Goal: Find contact information: Find contact information

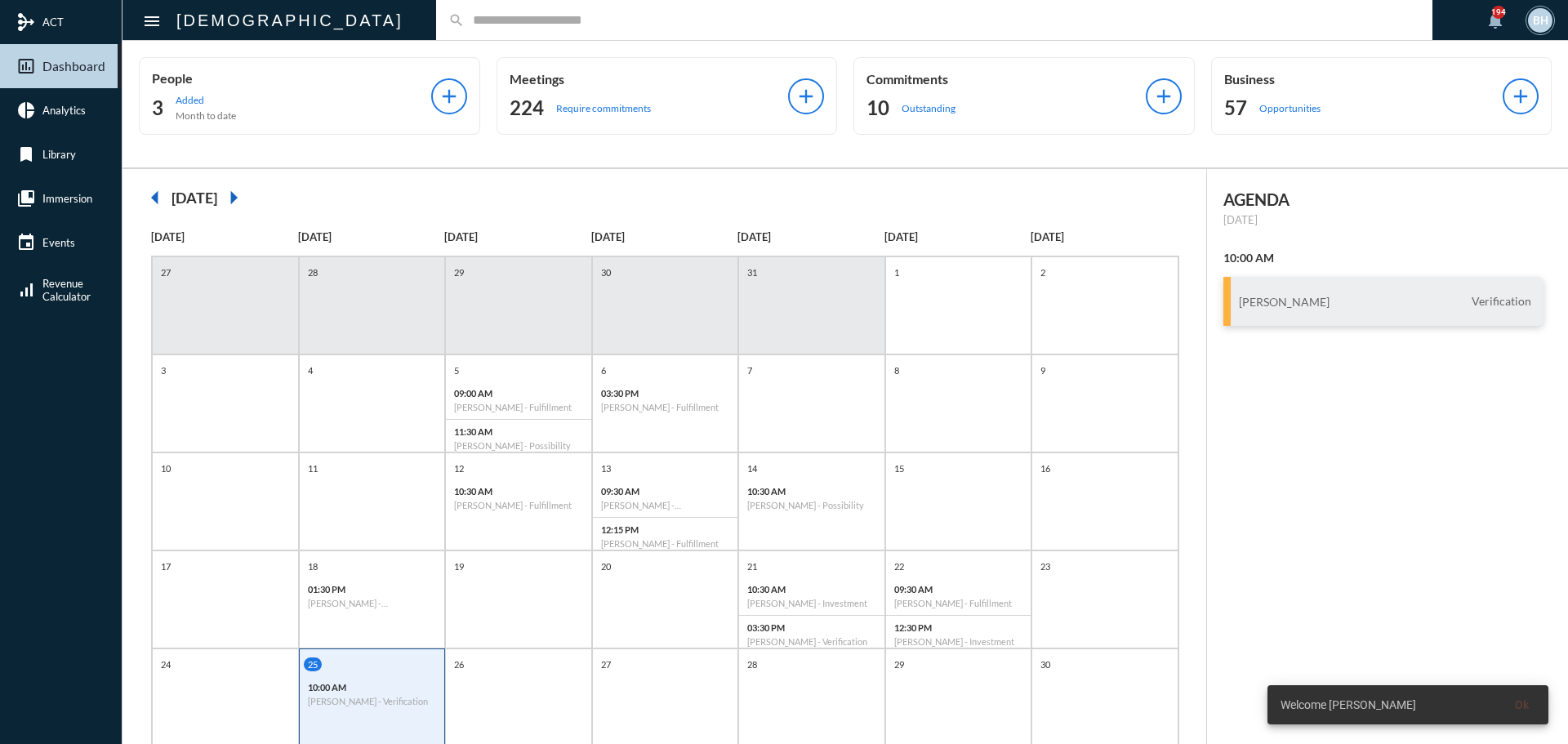
click at [574, 26] on input "text" at bounding box center [942, 20] width 955 height 14
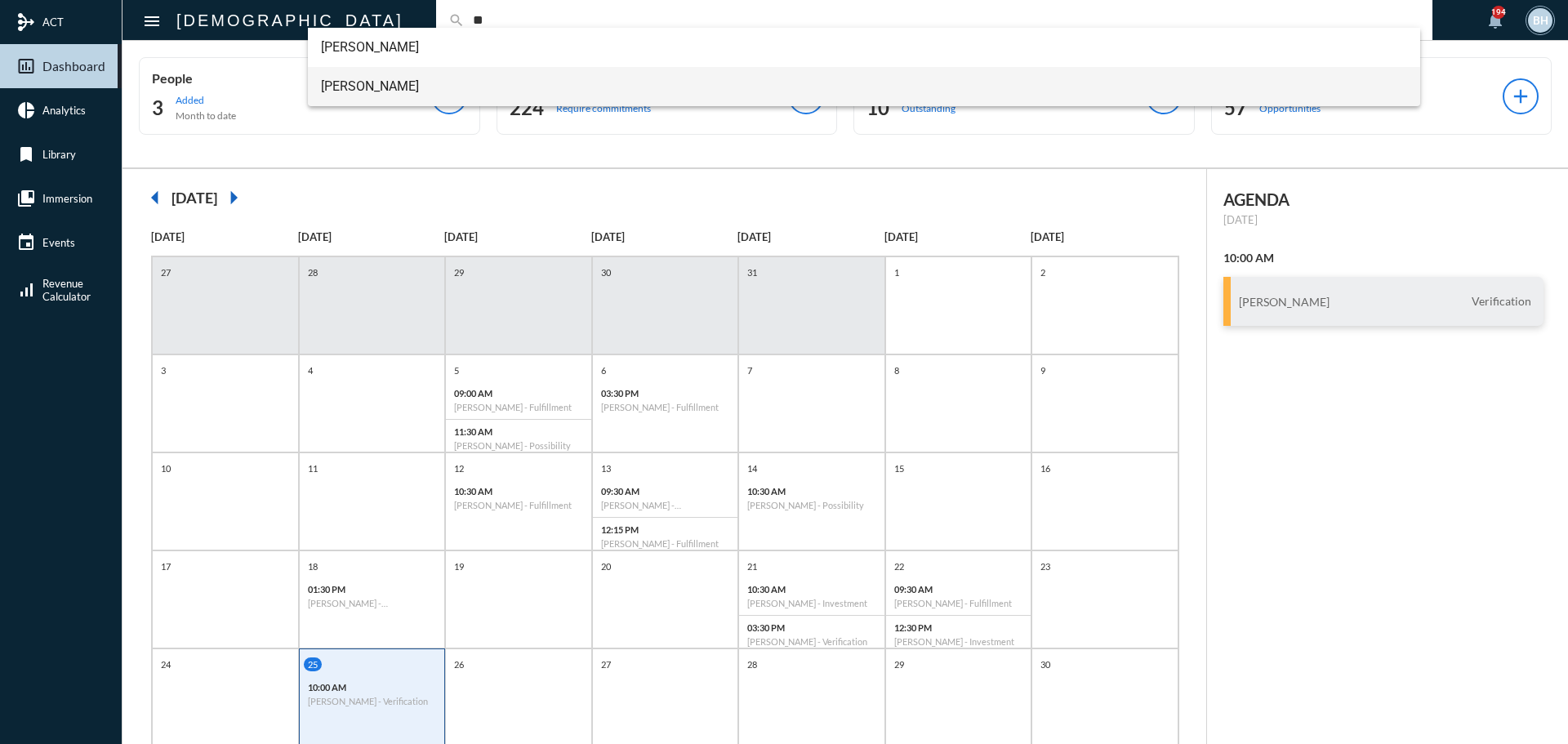
type input "**"
click at [397, 96] on span "[PERSON_NAME]" at bounding box center [864, 86] width 1087 height 39
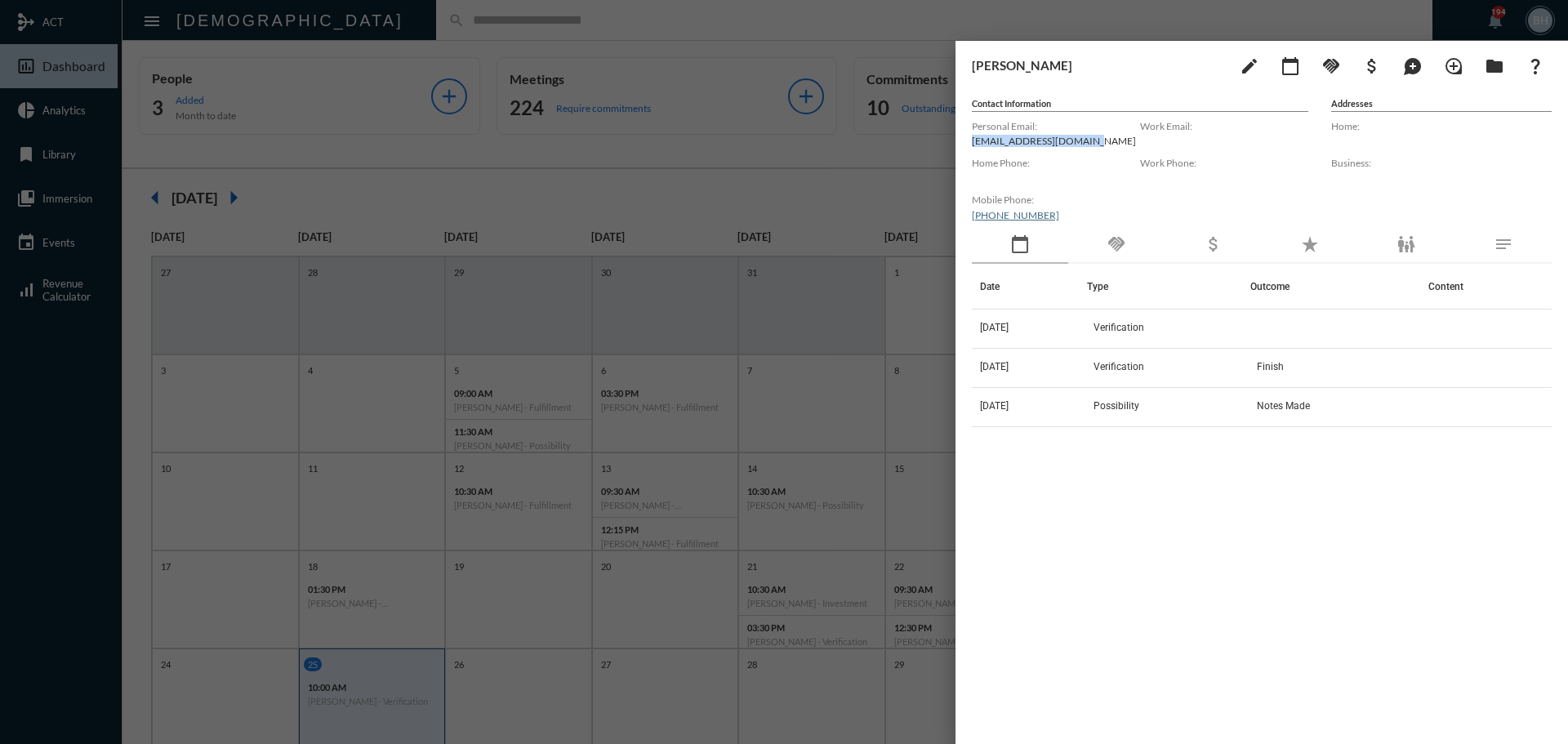
drag, startPoint x: 1080, startPoint y: 140, endPoint x: 963, endPoint y: 137, distance: 116.8
click at [963, 137] on div "[PERSON_NAME] edit calendar_today handshake attach_money maps_ugc loupe folder …" at bounding box center [1261, 388] width 612 height 695
copy p "[EMAIL_ADDRESS][DOMAIN_NAME]"
drag, startPoint x: 1184, startPoint y: 618, endPoint x: 1195, endPoint y: 451, distance: 167.7
click at [1185, 612] on div "Date Type Outcome Content [DATE] Verification [DATE] Verification Finish [DATE]…" at bounding box center [1262, 483] width 580 height 438
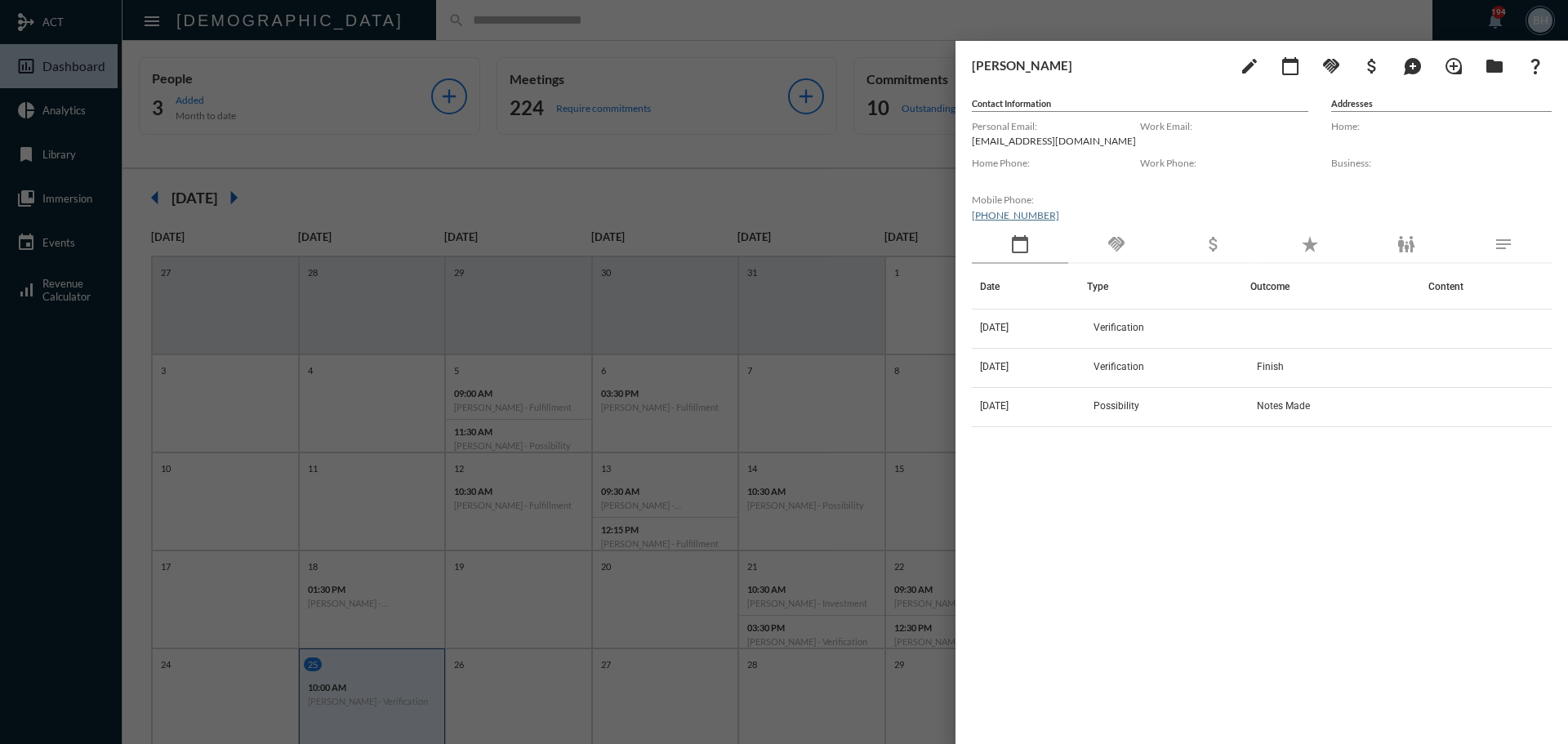
click at [674, 608] on div at bounding box center [784, 372] width 1568 height 744
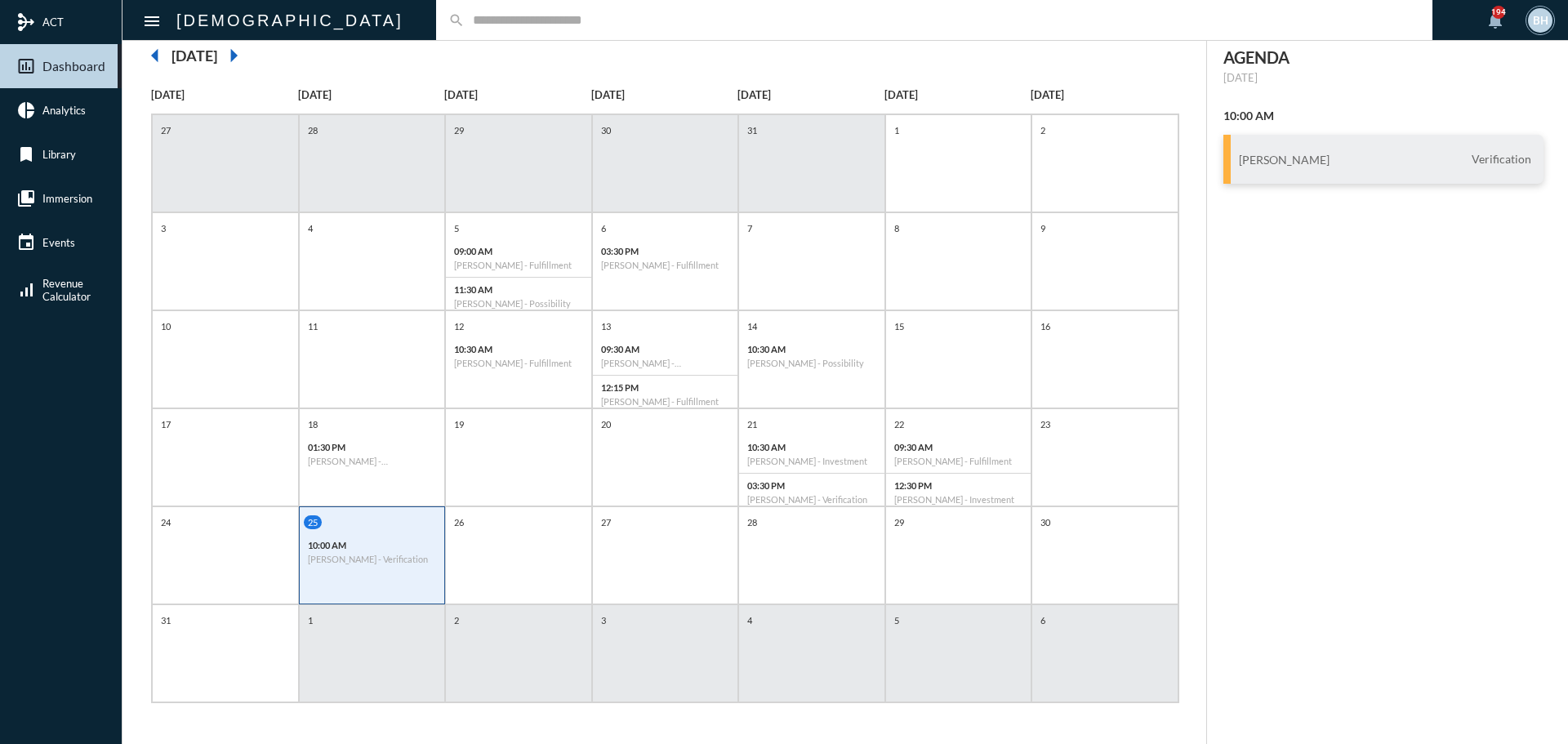
scroll to position [102, 0]
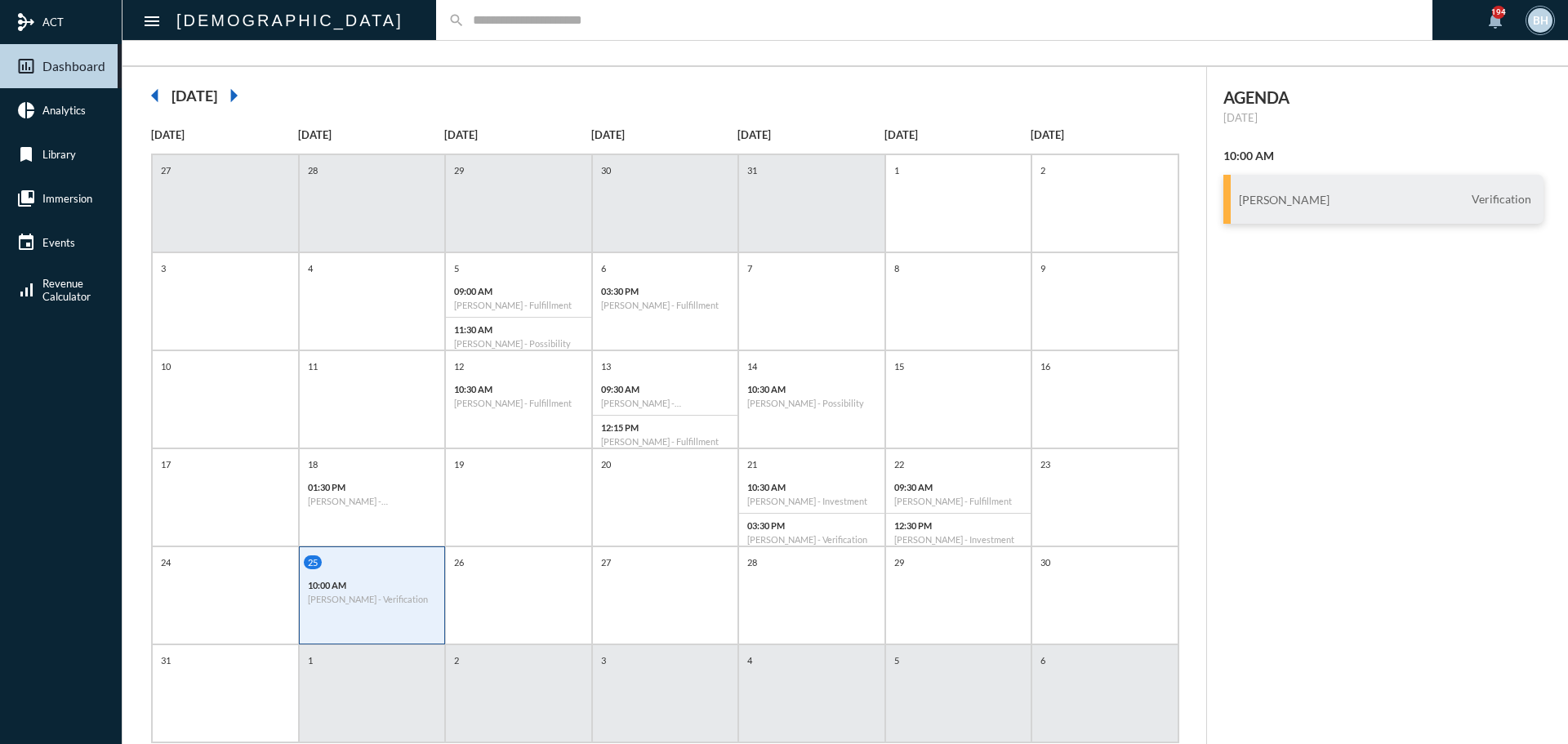
drag, startPoint x: 1252, startPoint y: 706, endPoint x: 1271, endPoint y: 590, distance: 117.6
click at [1255, 697] on div "AGENDA [DATE] 10:00 AM [PERSON_NAME] Verification" at bounding box center [1388, 425] width 362 height 717
drag, startPoint x: 1350, startPoint y: 328, endPoint x: 1352, endPoint y: 295, distance: 33.6
click at [1355, 315] on div "AGENDA [DATE] 10:00 AM [PERSON_NAME] Verification" at bounding box center [1388, 425] width 362 height 717
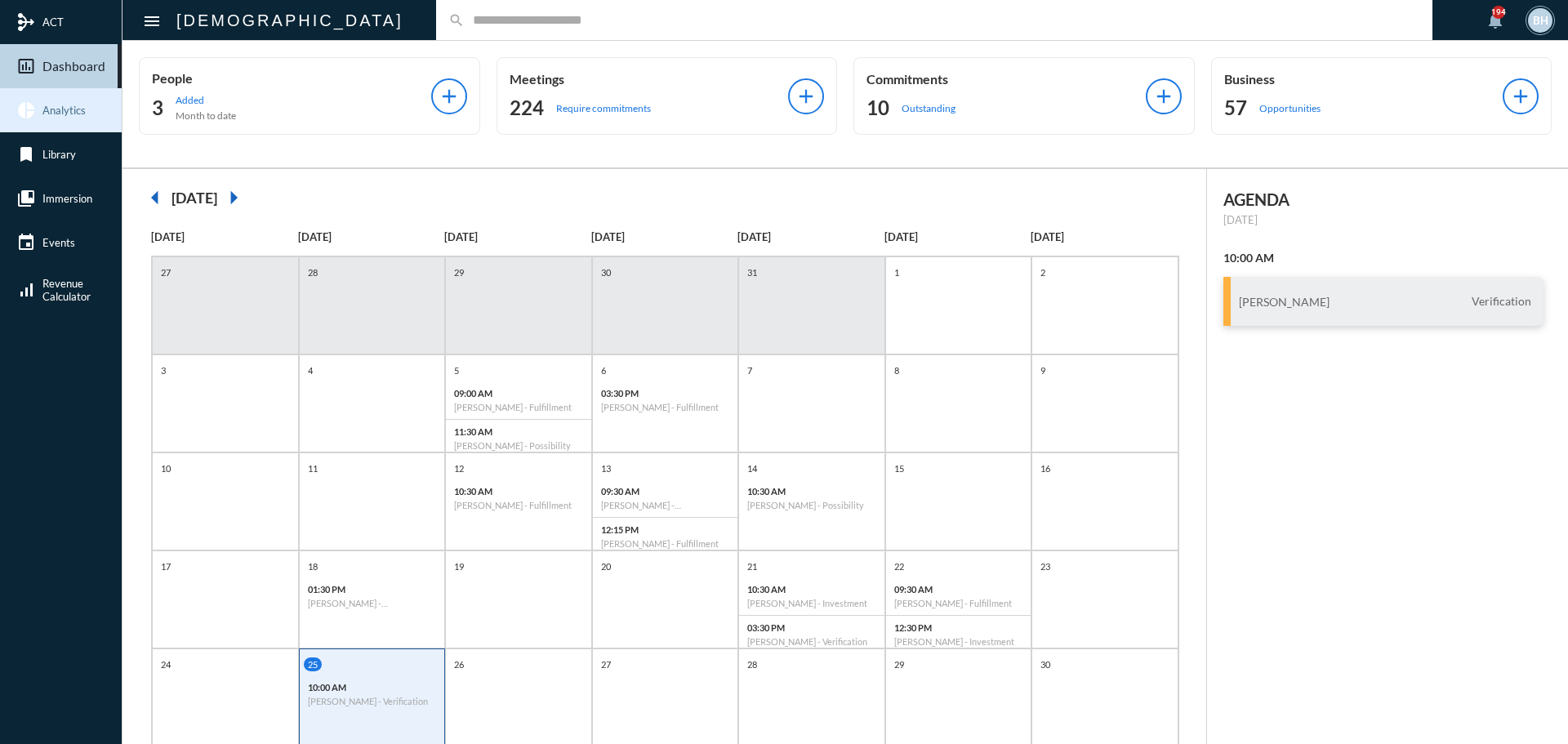
click at [52, 116] on span "Analytics" at bounding box center [63, 110] width 43 height 13
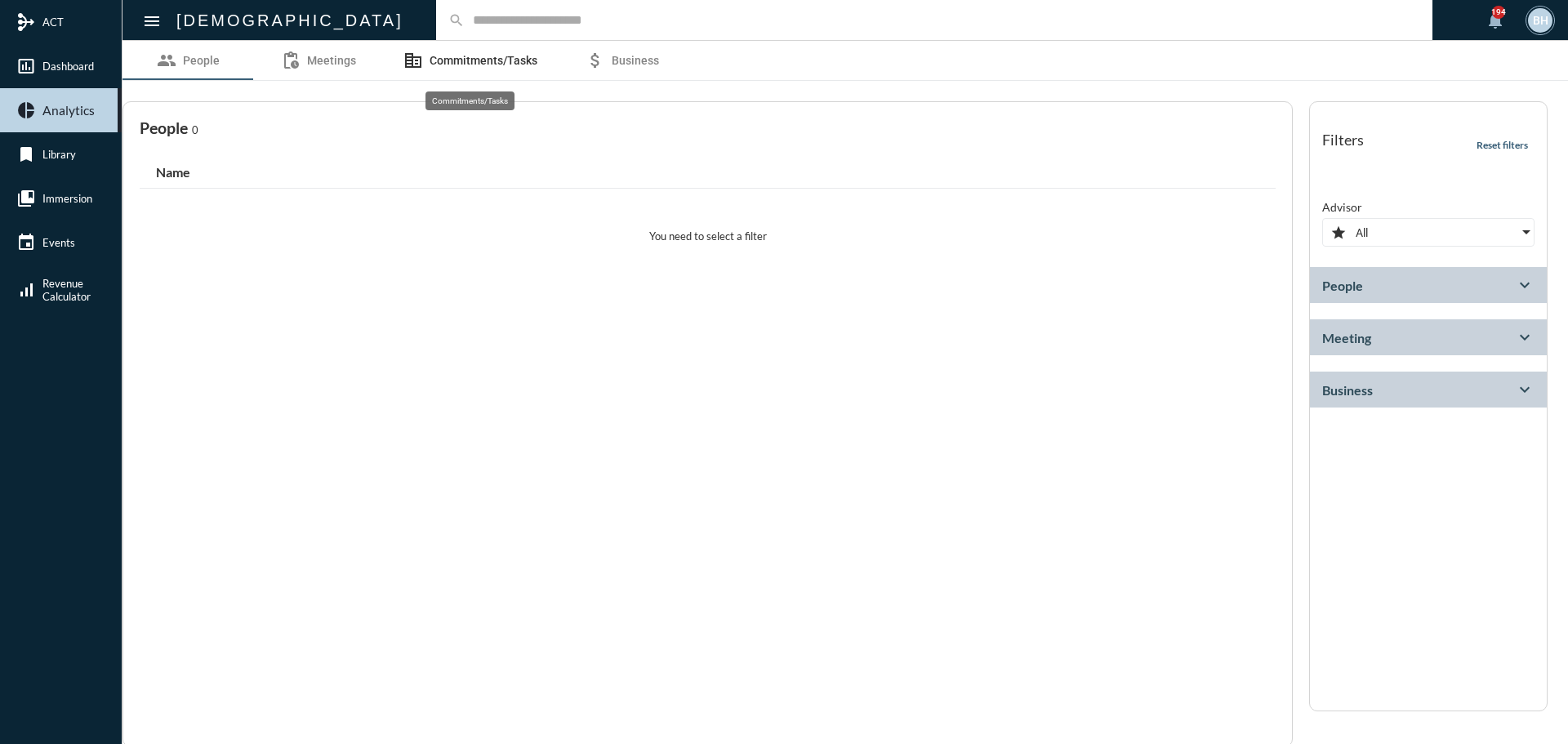
click at [510, 51] on link "corporate_fare Commitments/Tasks" at bounding box center [470, 60] width 173 height 39
select select "*********"
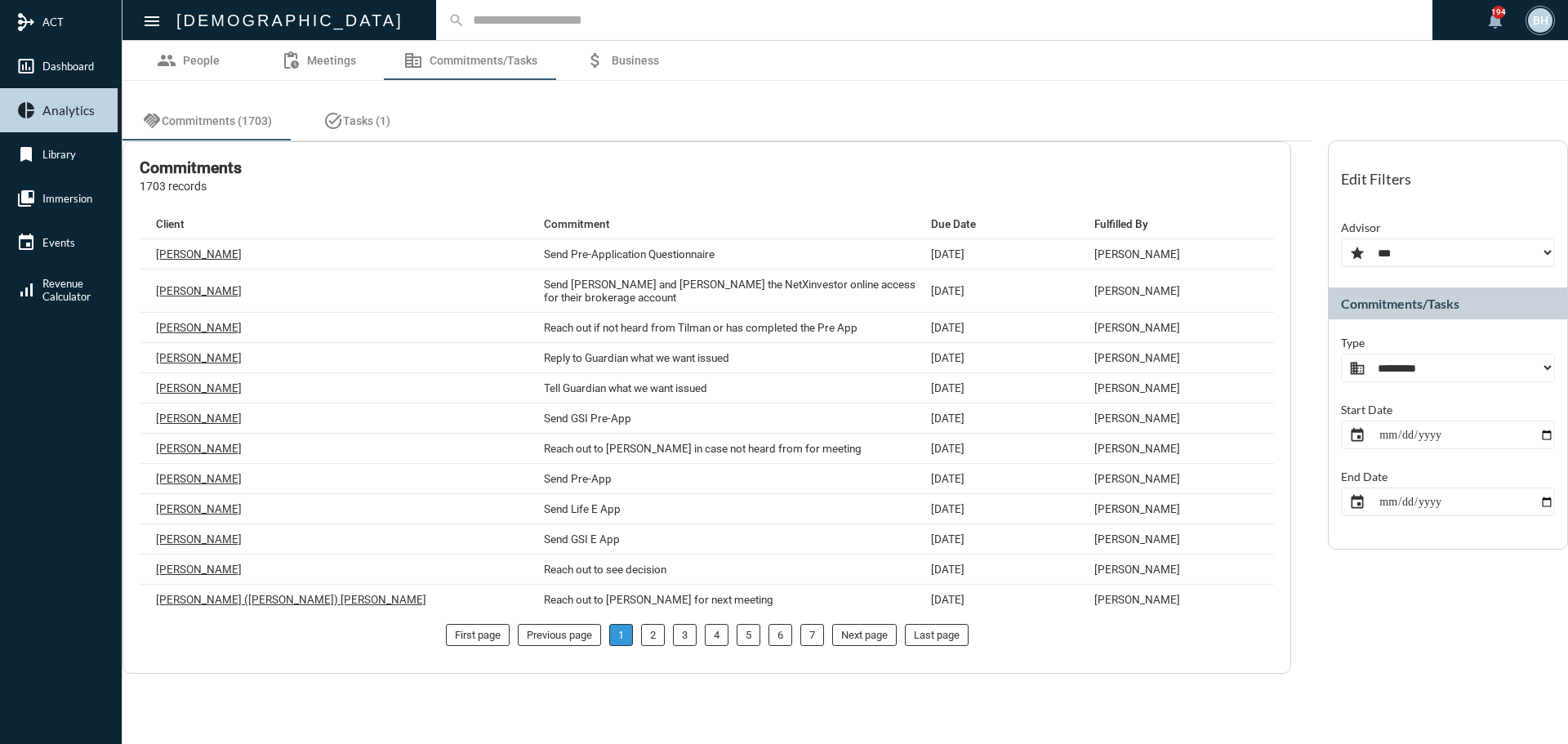
click at [1551, 16] on div "BH" at bounding box center [1540, 20] width 24 height 24
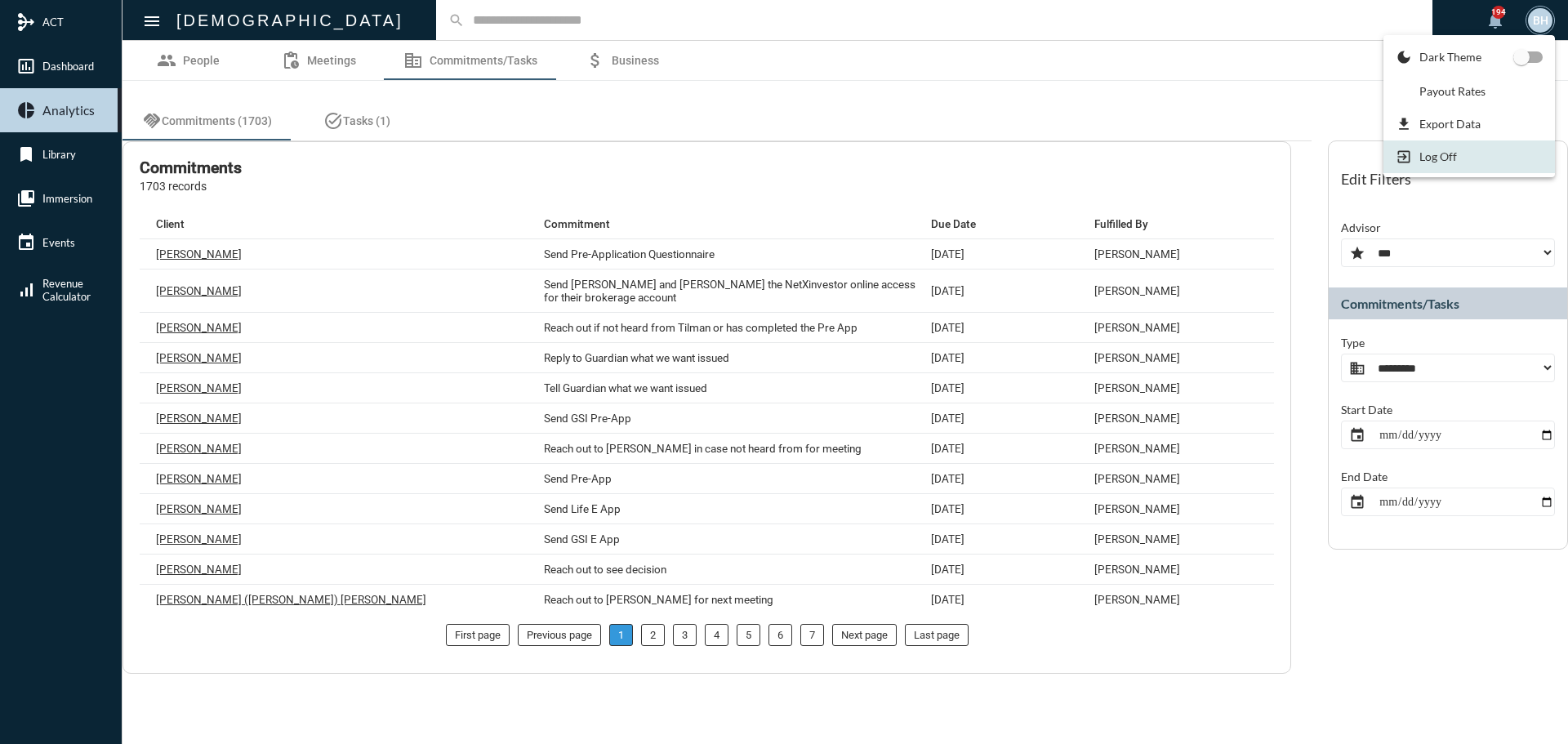
click at [1422, 155] on p "Log Off" at bounding box center [1438, 156] width 38 height 14
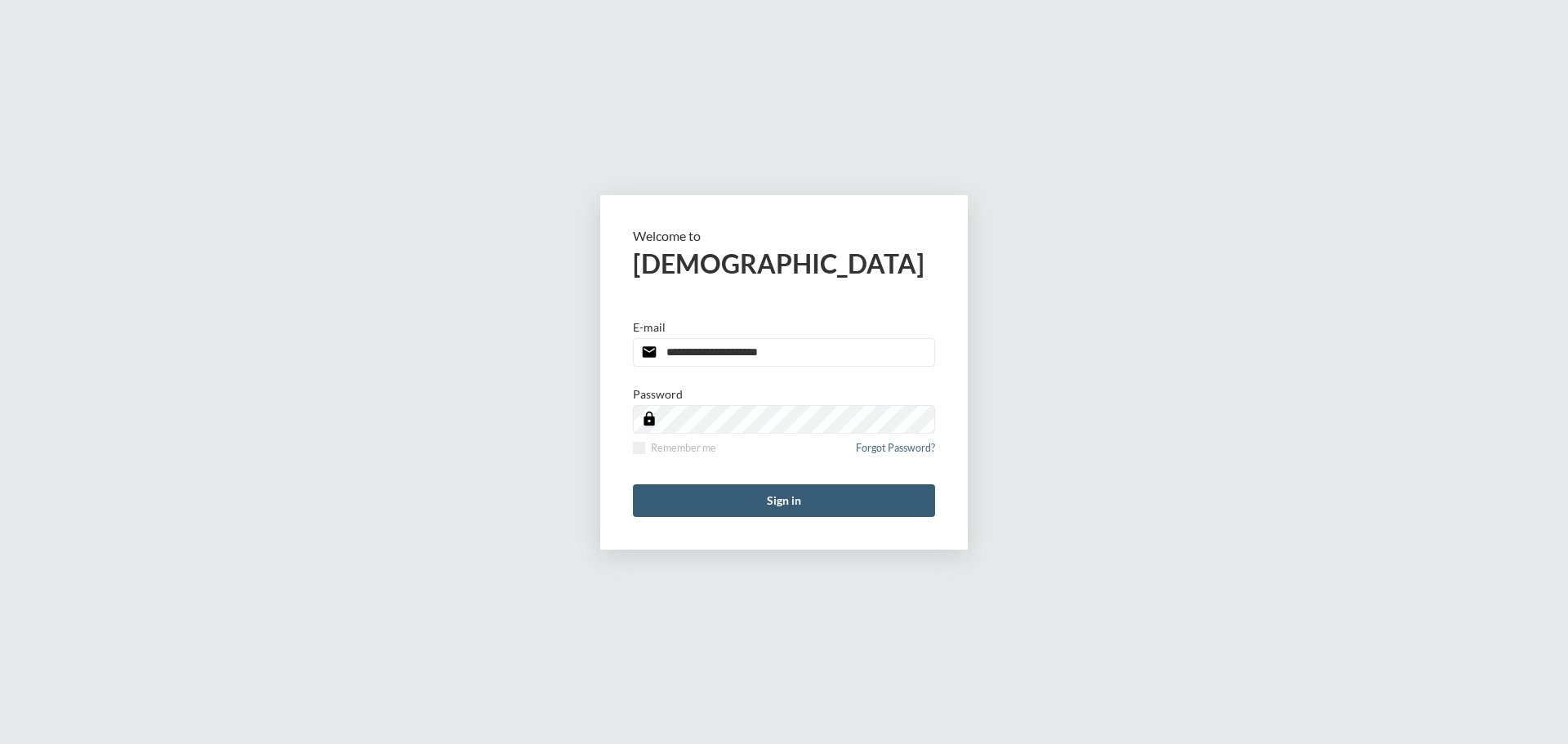
click at [838, 351] on input "**********" at bounding box center [784, 352] width 302 height 29
type input "**********"
click at [789, 508] on button "Sign in" at bounding box center [784, 500] width 302 height 33
